Goal: Task Accomplishment & Management: Use online tool/utility

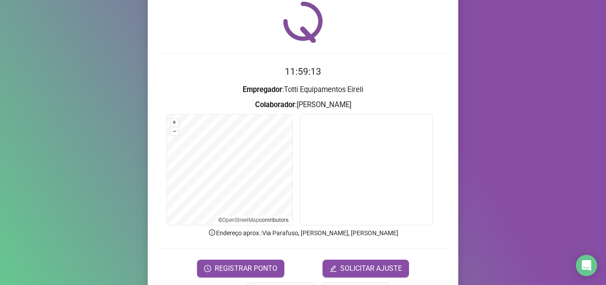
scroll to position [62, 0]
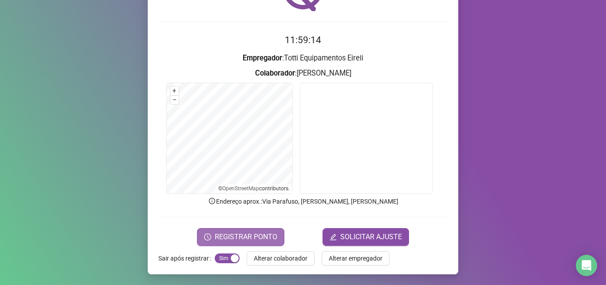
click at [224, 236] on span "REGISTRAR PONTO" at bounding box center [246, 236] width 63 height 11
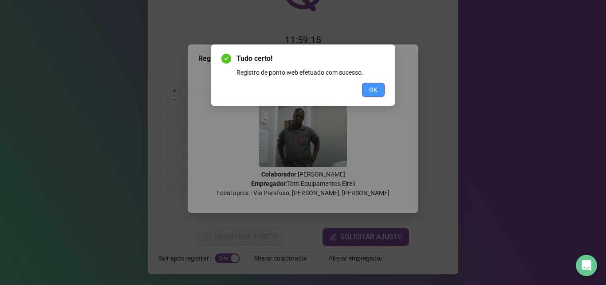
click at [376, 88] on span "OK" at bounding box center [373, 90] width 8 height 10
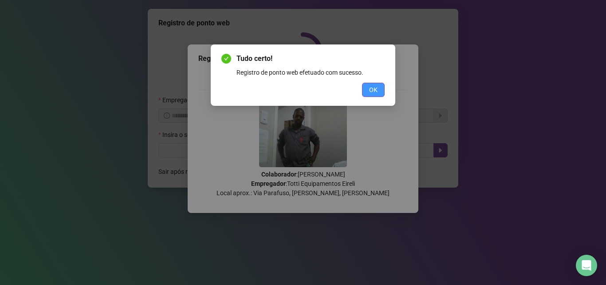
scroll to position [0, 0]
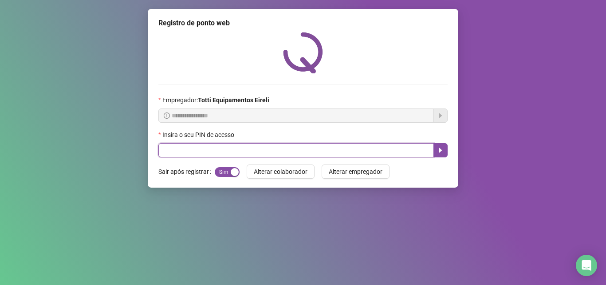
click at [212, 151] on input "text" at bounding box center [296, 150] width 276 height 14
type input "*****"
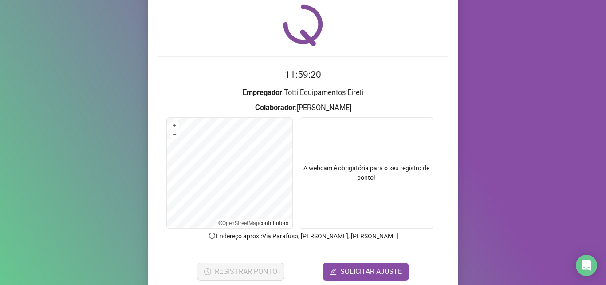
scroll to position [62, 0]
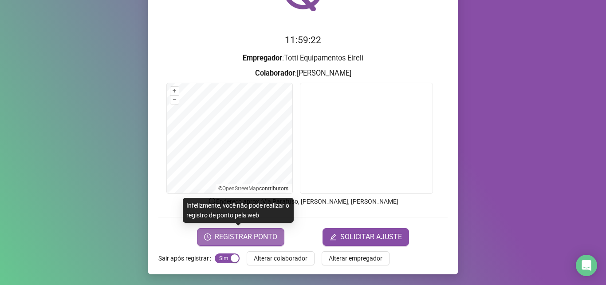
click at [242, 236] on span "REGISTRAR PONTO" at bounding box center [246, 236] width 63 height 11
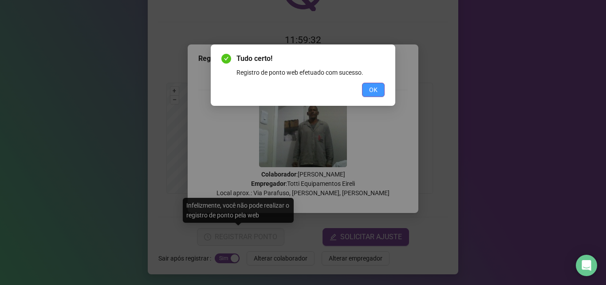
click at [372, 93] on span "OK" at bounding box center [373, 90] width 8 height 10
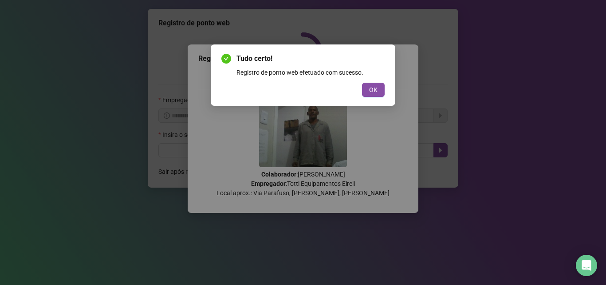
scroll to position [0, 0]
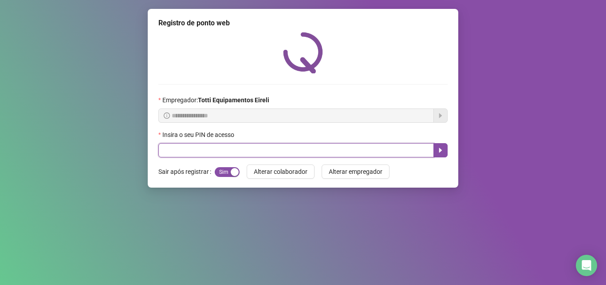
click at [201, 149] on input "text" at bounding box center [296, 150] width 276 height 14
type input "*****"
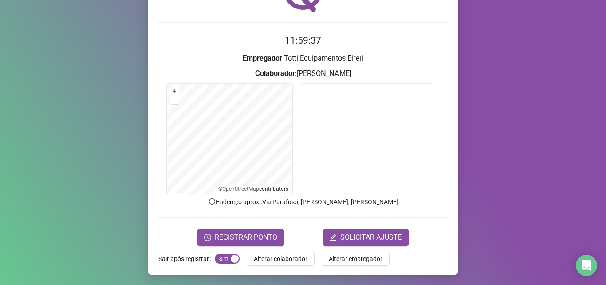
scroll to position [62, 0]
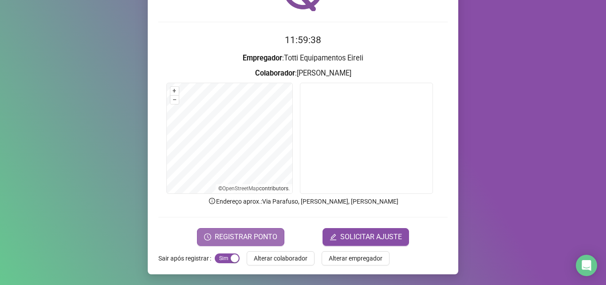
click at [225, 234] on span "REGISTRAR PONTO" at bounding box center [246, 236] width 63 height 11
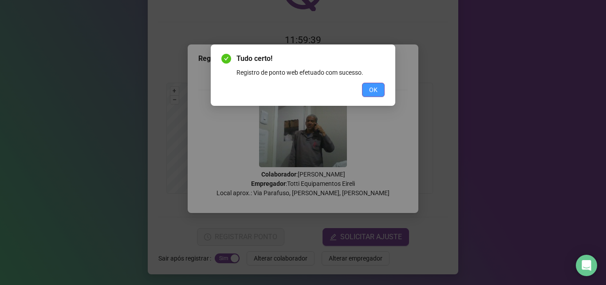
click at [378, 88] on button "OK" at bounding box center [373, 90] width 23 height 14
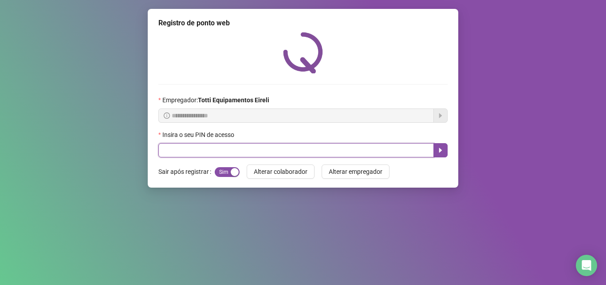
click at [176, 152] on input "text" at bounding box center [296, 150] width 276 height 14
type input "*****"
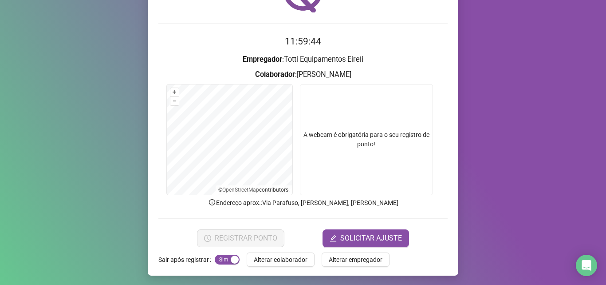
scroll to position [62, 0]
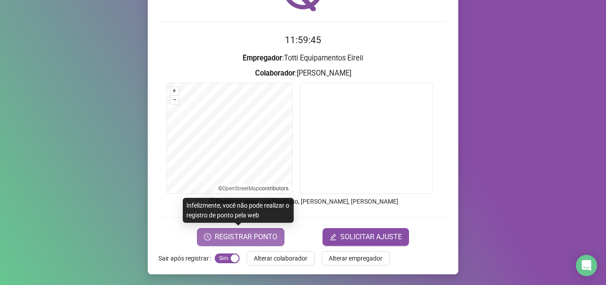
click at [228, 234] on span "REGISTRAR PONTO" at bounding box center [246, 236] width 63 height 11
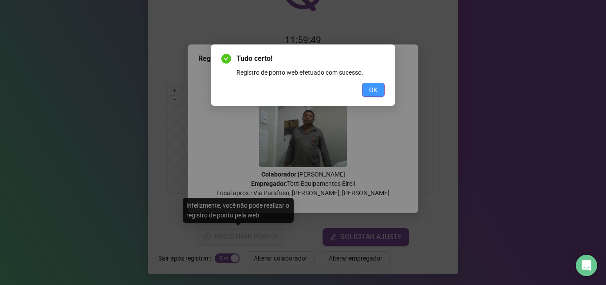
click at [370, 91] on span "OK" at bounding box center [373, 90] width 8 height 10
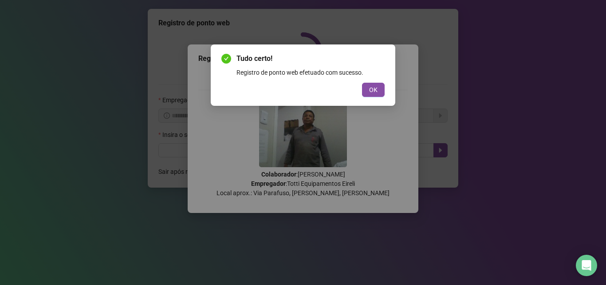
scroll to position [0, 0]
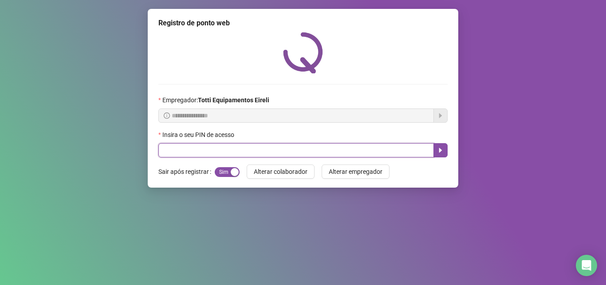
click at [197, 150] on input "text" at bounding box center [296, 150] width 276 height 14
type input "*****"
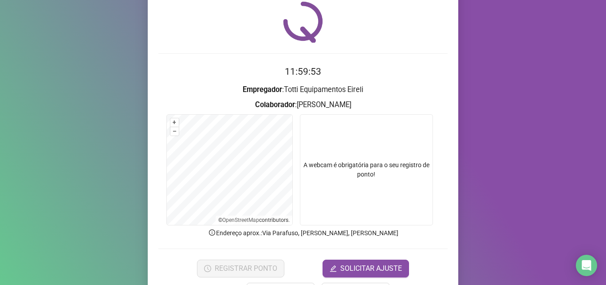
scroll to position [62, 0]
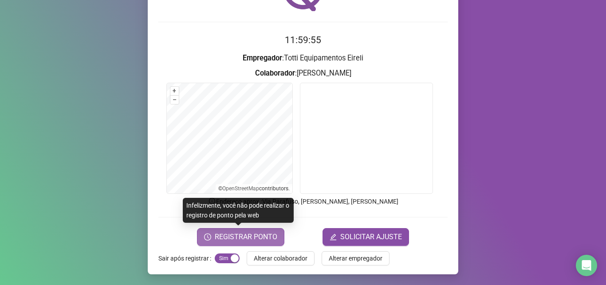
click at [247, 236] on span "REGISTRAR PONTO" at bounding box center [246, 236] width 63 height 11
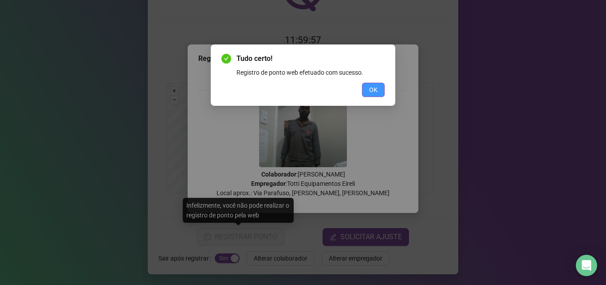
click at [371, 90] on span "OK" at bounding box center [373, 90] width 8 height 10
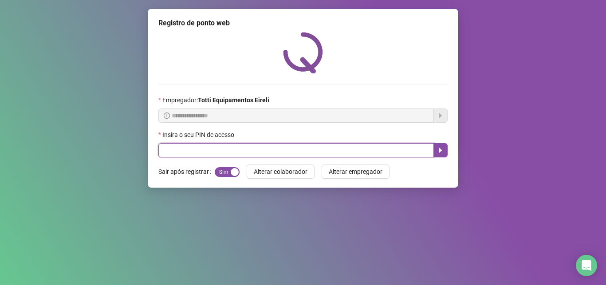
click at [193, 155] on input "text" at bounding box center [296, 150] width 276 height 14
type input "*"
type input "*****"
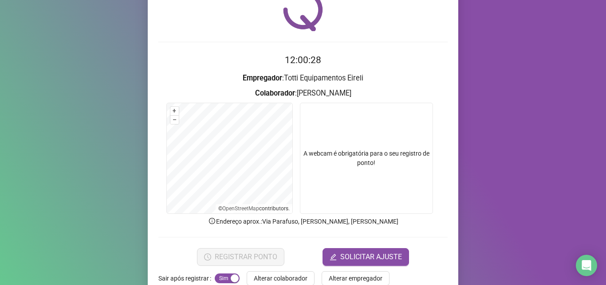
scroll to position [62, 0]
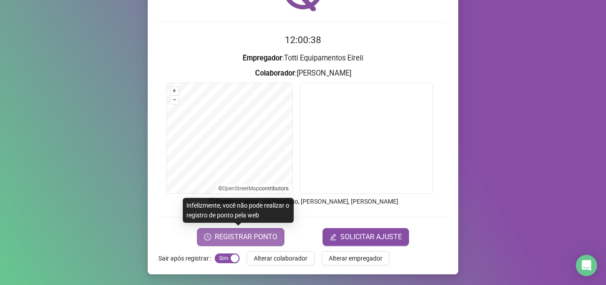
click at [239, 238] on span "REGISTRAR PONTO" at bounding box center [246, 236] width 63 height 11
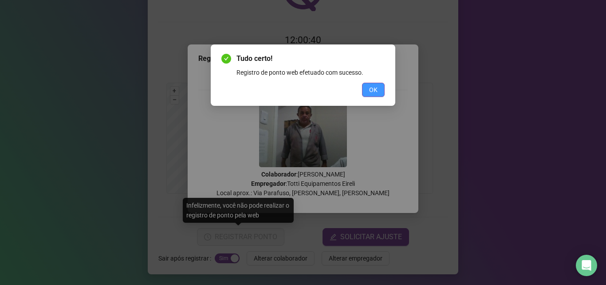
click at [372, 91] on span "OK" at bounding box center [373, 90] width 8 height 10
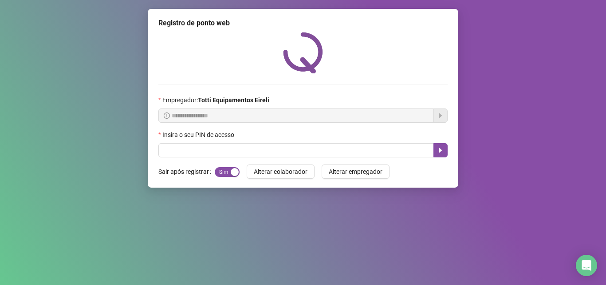
scroll to position [0, 0]
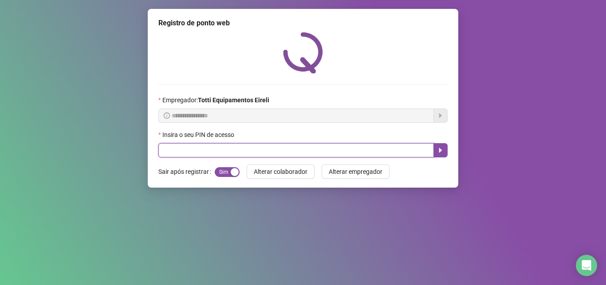
click at [172, 154] on input "text" at bounding box center [296, 150] width 276 height 14
type input "*****"
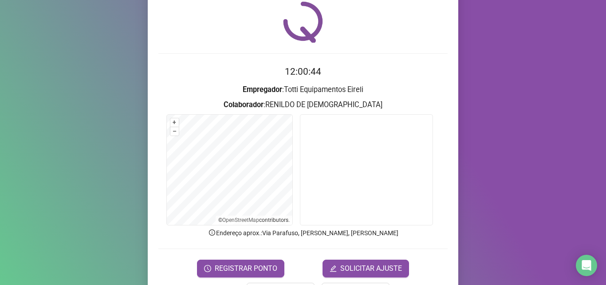
scroll to position [62, 0]
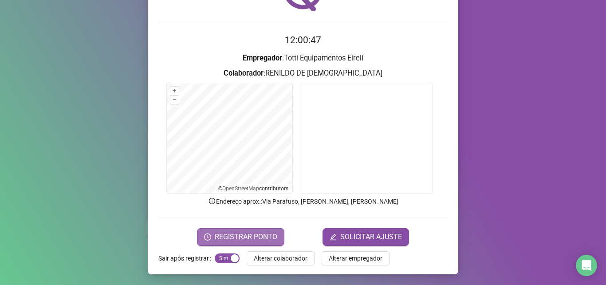
click at [245, 237] on span "REGISTRAR PONTO" at bounding box center [246, 236] width 63 height 11
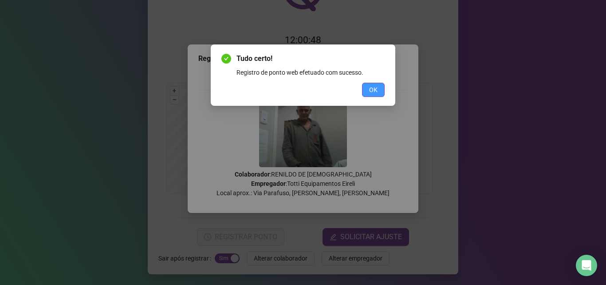
click at [370, 92] on span "OK" at bounding box center [373, 90] width 8 height 10
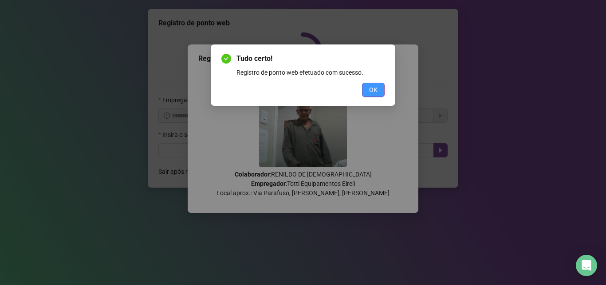
scroll to position [0, 0]
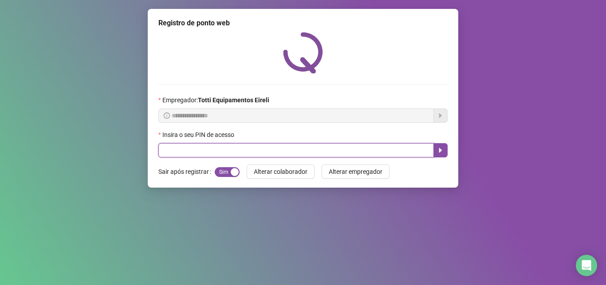
click at [207, 151] on input "text" at bounding box center [296, 150] width 276 height 14
type input "*****"
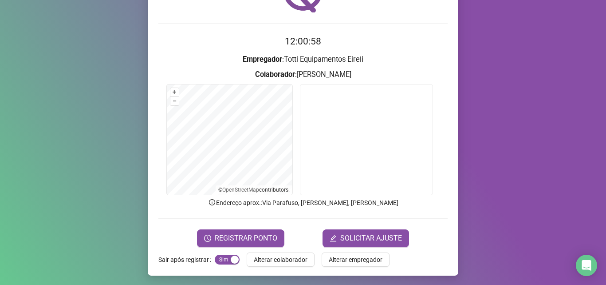
scroll to position [62, 0]
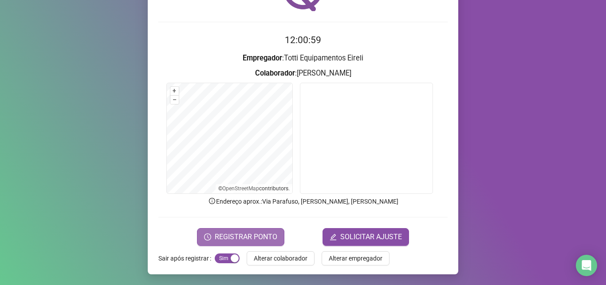
click at [215, 228] on button "REGISTRAR PONTO" at bounding box center [240, 237] width 87 height 18
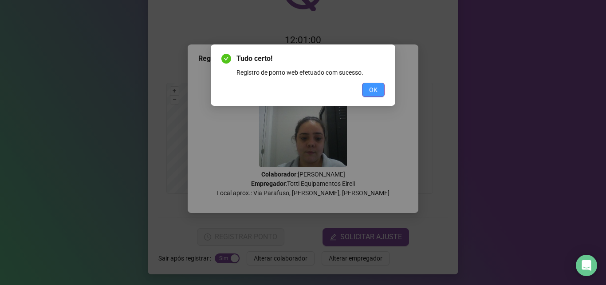
click at [378, 89] on button "OK" at bounding box center [373, 90] width 23 height 14
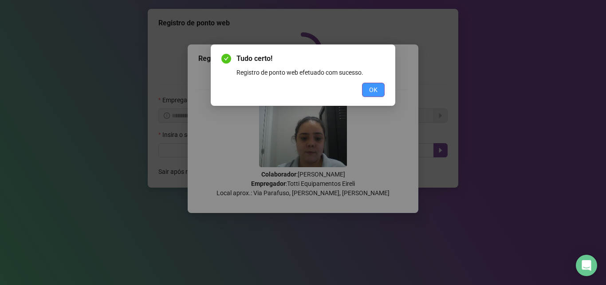
scroll to position [0, 0]
